Goal: Transaction & Acquisition: Purchase product/service

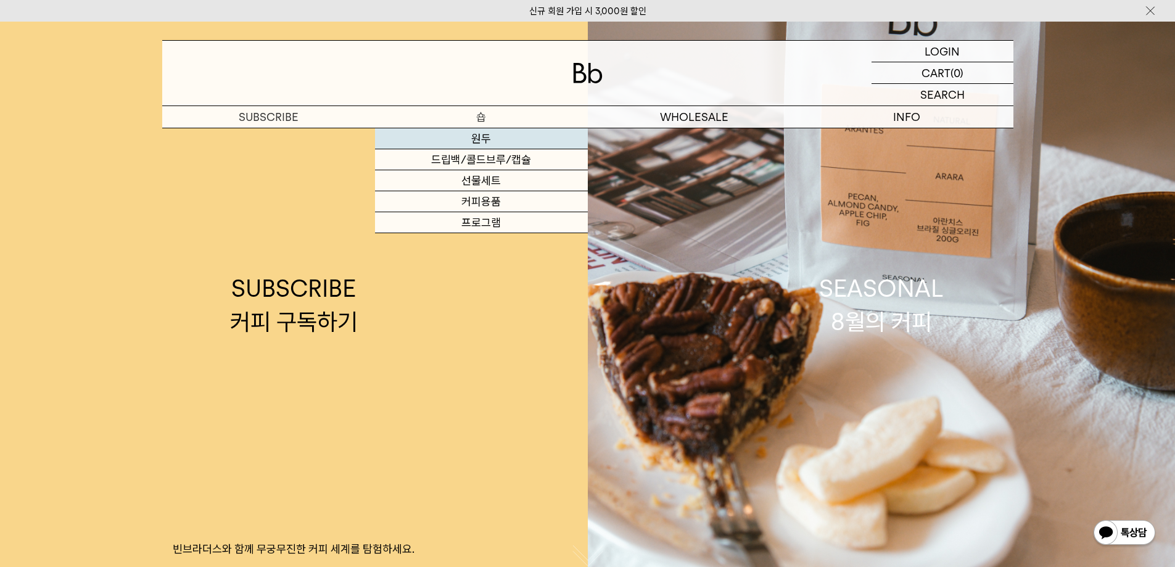
click at [485, 139] on link "원두" at bounding box center [481, 138] width 213 height 21
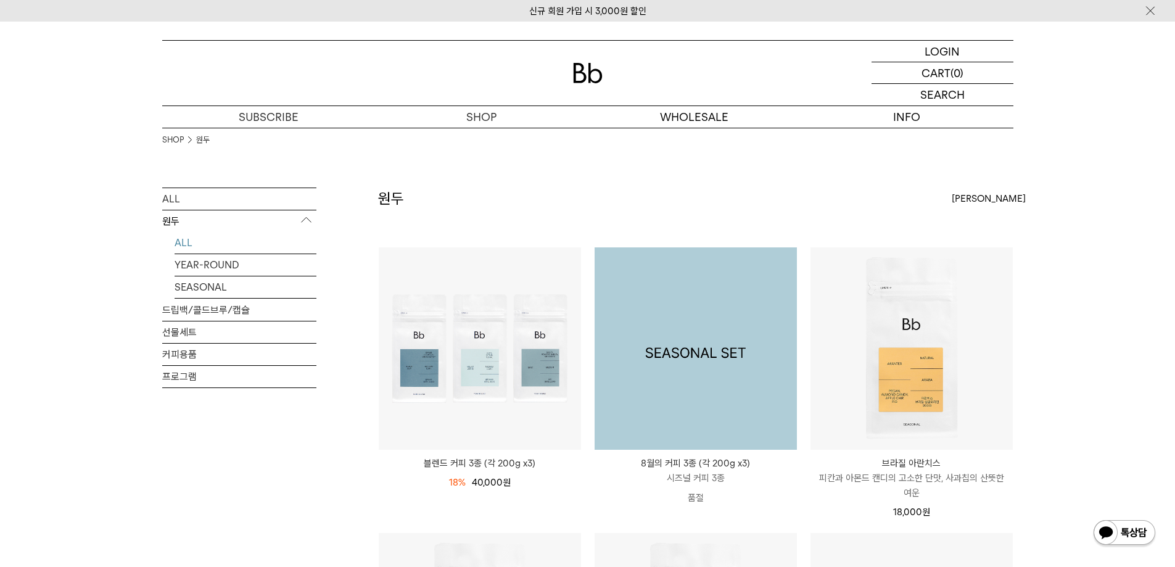
click at [711, 355] on img at bounding box center [696, 348] width 202 height 202
